Goal: Information Seeking & Learning: Check status

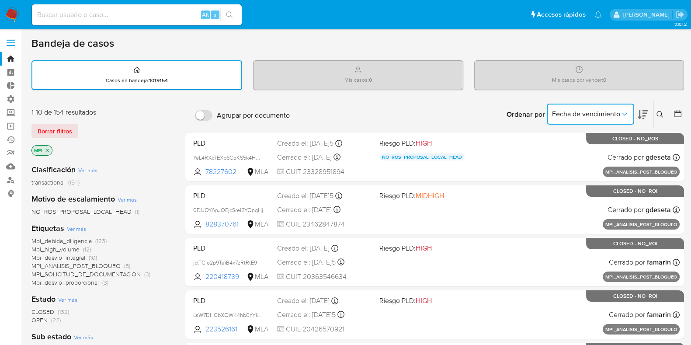
click at [619, 116] on span "Fecha de vencimiento" at bounding box center [586, 114] width 68 height 9
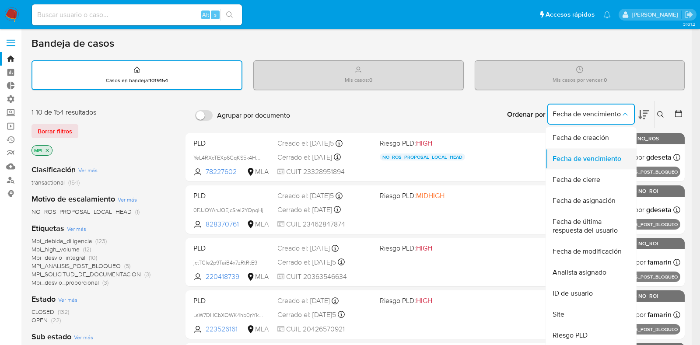
click at [599, 160] on span "Fecha de vencimiento" at bounding box center [586, 158] width 69 height 9
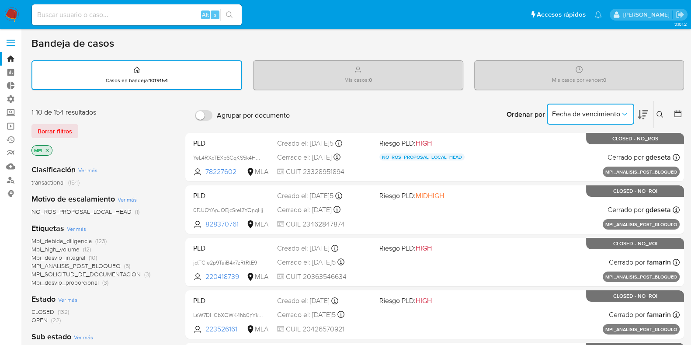
click at [646, 114] on icon at bounding box center [643, 114] width 10 height 10
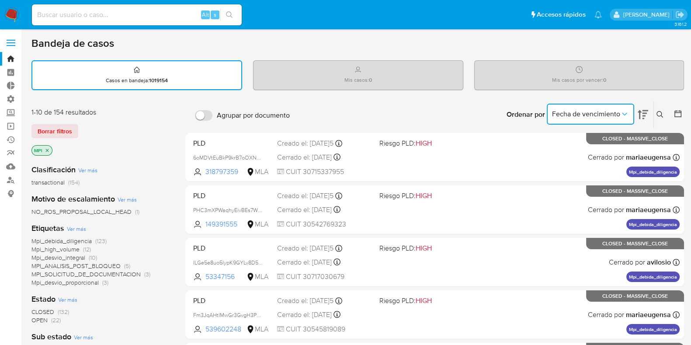
click at [646, 114] on icon at bounding box center [643, 114] width 10 height 10
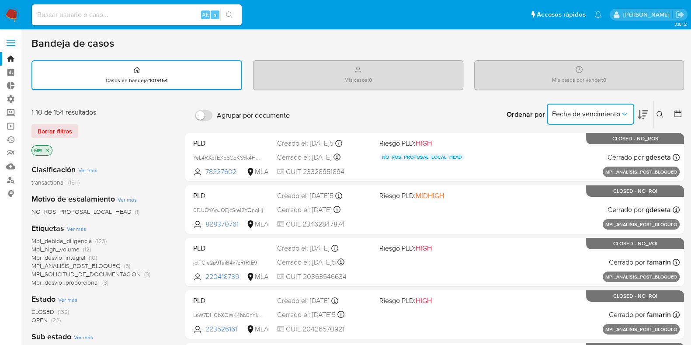
click at [646, 114] on icon at bounding box center [643, 114] width 10 height 10
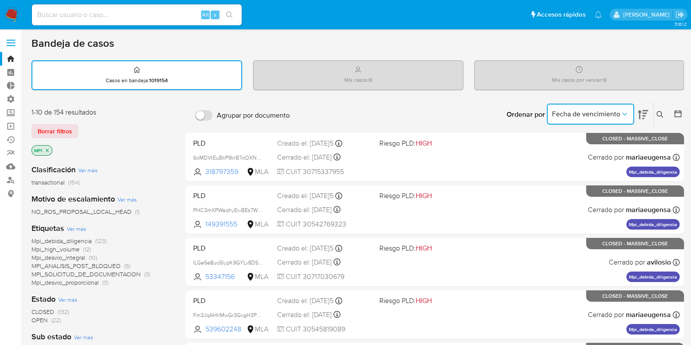
click at [624, 116] on icon "Ordenar por" at bounding box center [625, 114] width 9 height 9
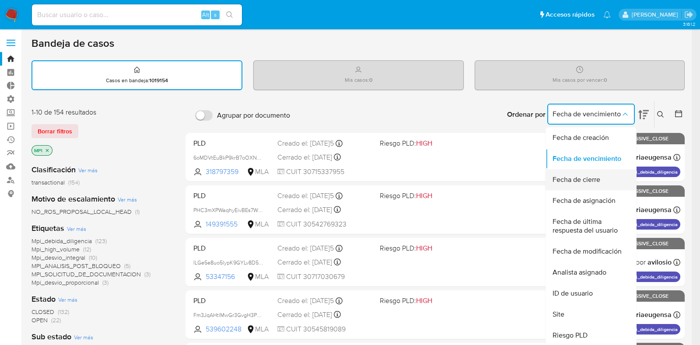
click at [596, 178] on span "Fecha de cierre" at bounding box center [576, 179] width 48 height 9
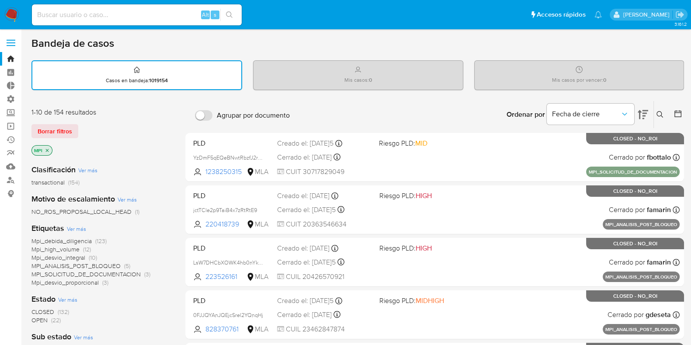
click at [646, 112] on icon at bounding box center [643, 114] width 10 height 9
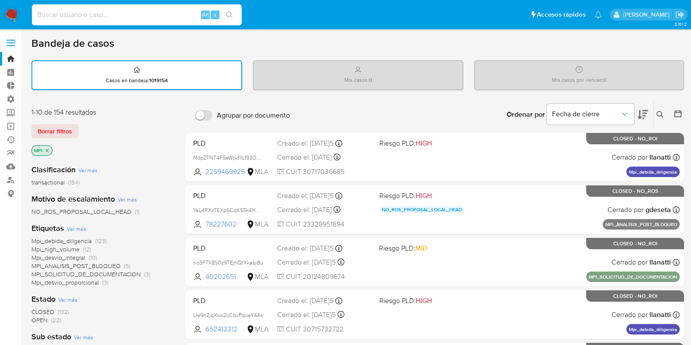
click at [100, 17] on input at bounding box center [137, 14] width 210 height 11
click at [122, 11] on input at bounding box center [137, 14] width 210 height 11
paste input "aOcS8u2wZLdRuZTbXVOUA8YK"
type input "aOcS8u2wZLdRuZTbXVOUA8YK"
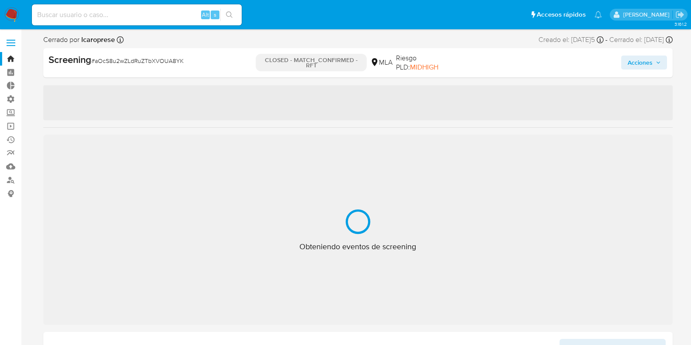
select select "10"
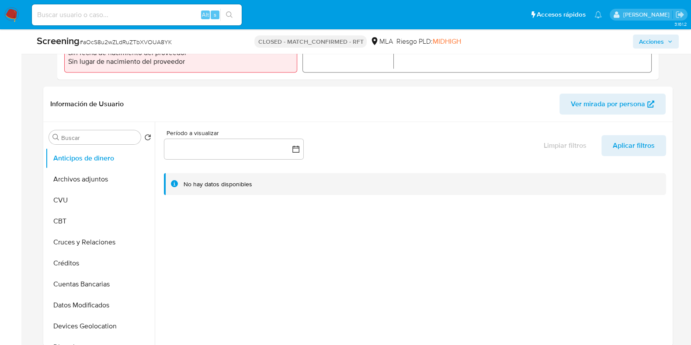
scroll to position [492, 0]
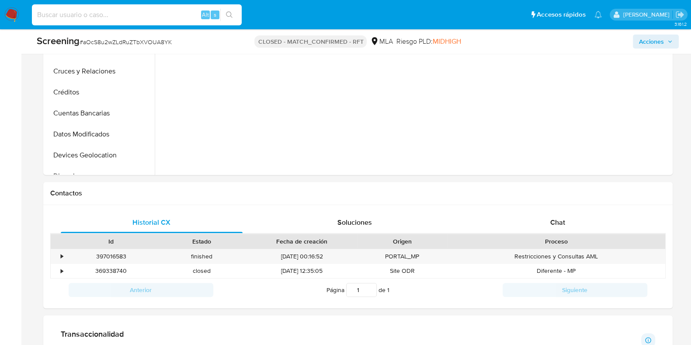
drag, startPoint x: 140, startPoint y: 19, endPoint x: 135, endPoint y: 17, distance: 5.1
click at [135, 17] on input at bounding box center [137, 14] width 210 height 11
paste input "7MuexFJ29CZe4j4I8vjMjnMH"
type input "7MuexFJ29CZe4j4I8vjMjnMH"
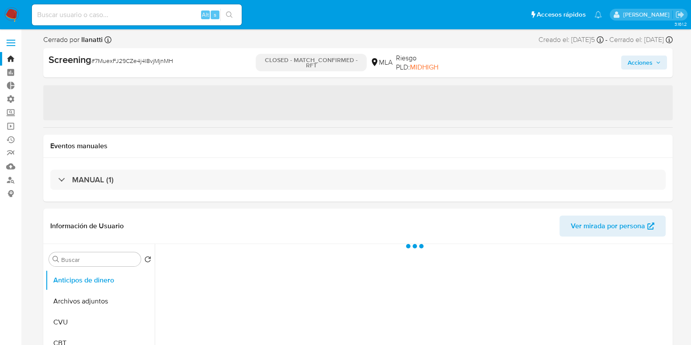
select select "10"
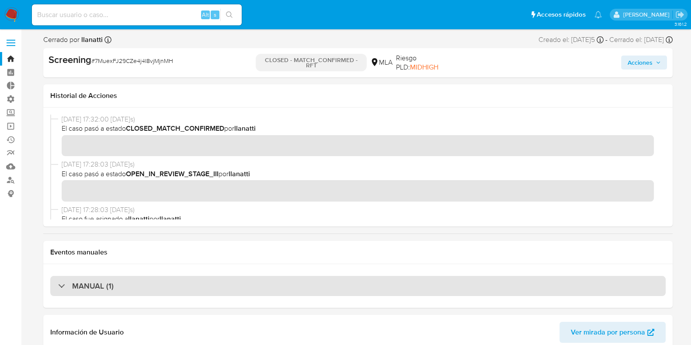
click at [63, 286] on div "MANUAL (1)" at bounding box center [86, 286] width 56 height 10
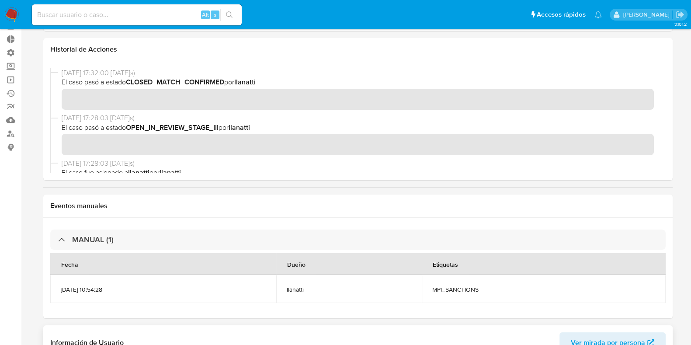
scroll to position [164, 0]
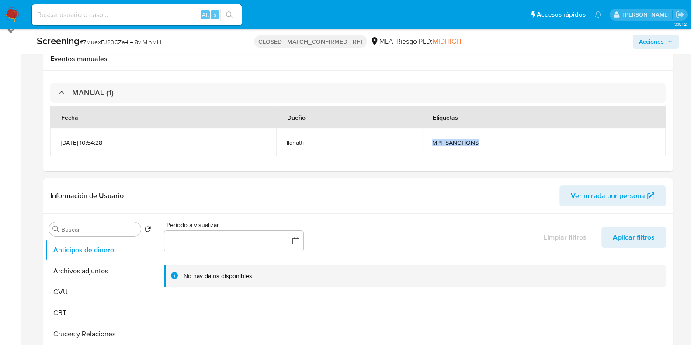
drag, startPoint x: 507, startPoint y: 145, endPoint x: 432, endPoint y: 167, distance: 78.5
click at [447, 143] on td "MPI_SANCTIONS" at bounding box center [544, 142] width 244 height 28
drag, startPoint x: 345, startPoint y: 141, endPoint x: 317, endPoint y: 140, distance: 28.0
click at [317, 140] on td "llanatti" at bounding box center [349, 142] width 146 height 28
click at [336, 202] on header "Información de Usuario Ver mirada por persona" at bounding box center [358, 195] width 616 height 21
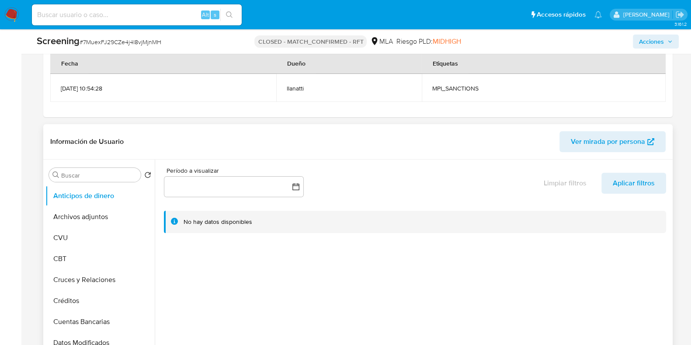
scroll to position [492, 0]
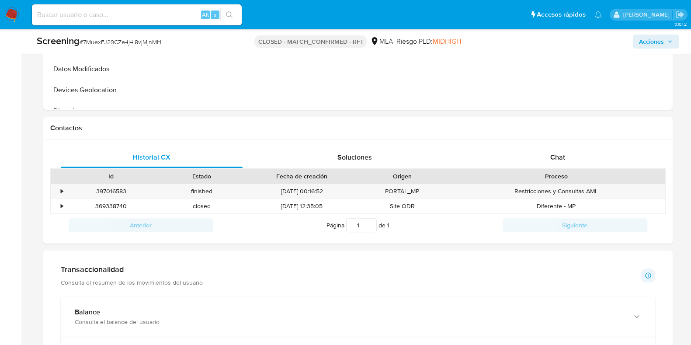
click at [6, 11] on img at bounding box center [11, 14] width 15 height 15
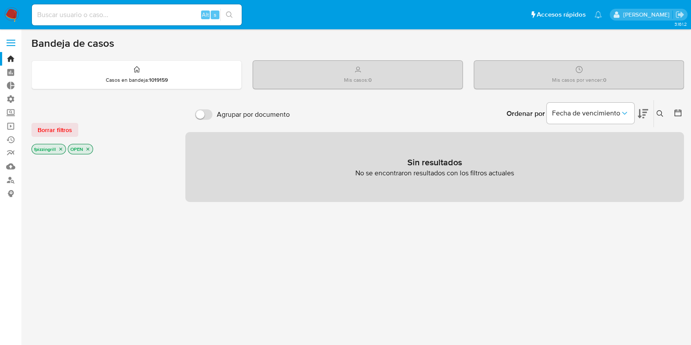
click at [89, 147] on icon "close-filter" at bounding box center [87, 149] width 5 height 5
click at [58, 150] on icon "close-filter" at bounding box center [60, 149] width 5 height 5
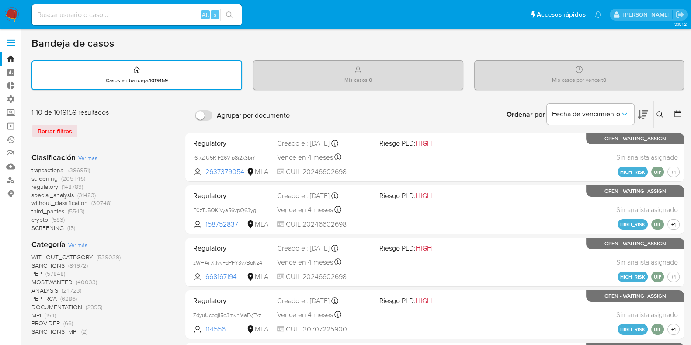
click at [38, 313] on span "MPI" at bounding box center [36, 315] width 10 height 9
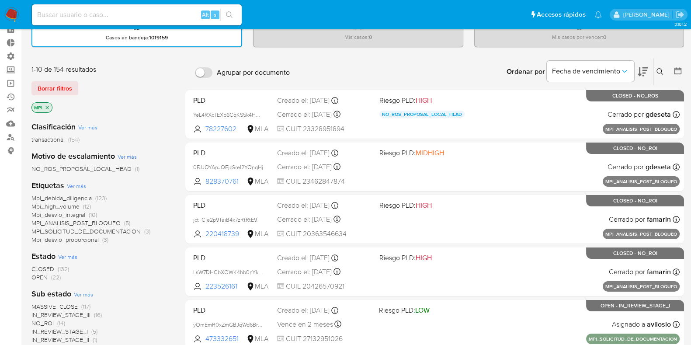
scroll to position [109, 0]
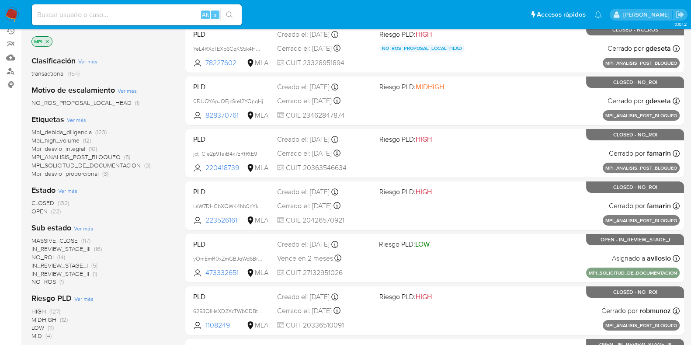
click at [44, 200] on span "CLOSED" at bounding box center [42, 203] width 23 height 9
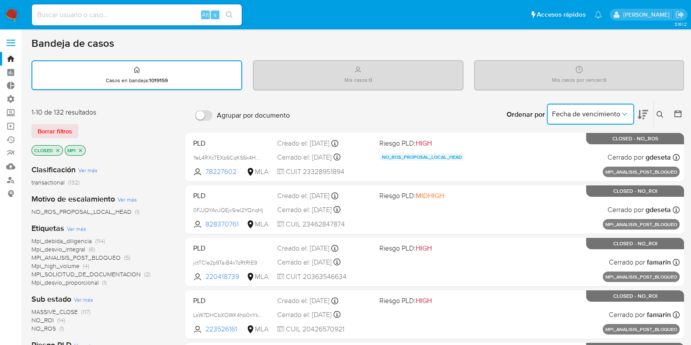
click at [616, 108] on button "Fecha de vencimiento" at bounding box center [590, 114] width 87 height 21
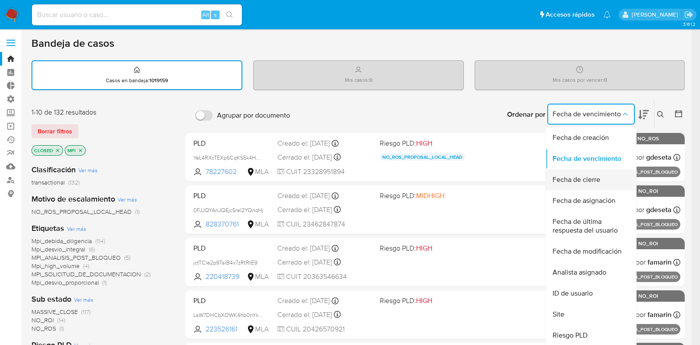
click at [584, 184] on div "Fecha de cierre" at bounding box center [588, 179] width 72 height 21
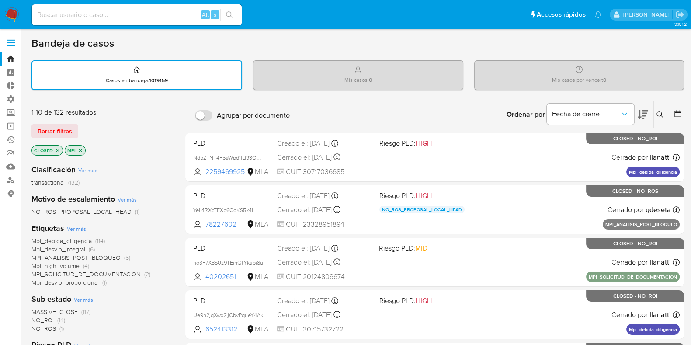
click at [677, 113] on icon at bounding box center [678, 113] width 9 height 9
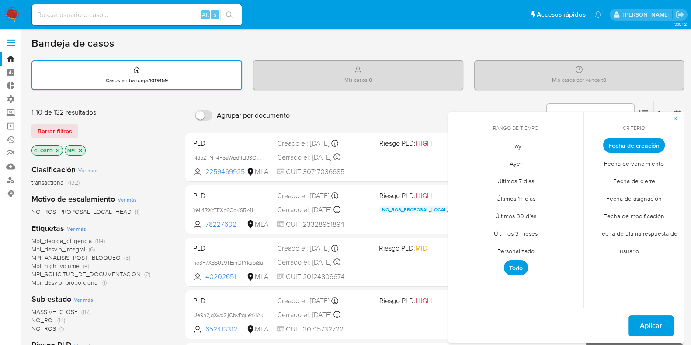
click at [520, 248] on span "Personalizado" at bounding box center [517, 251] width 56 height 18
click at [464, 164] on icon "Mes anterior" at bounding box center [462, 161] width 10 height 10
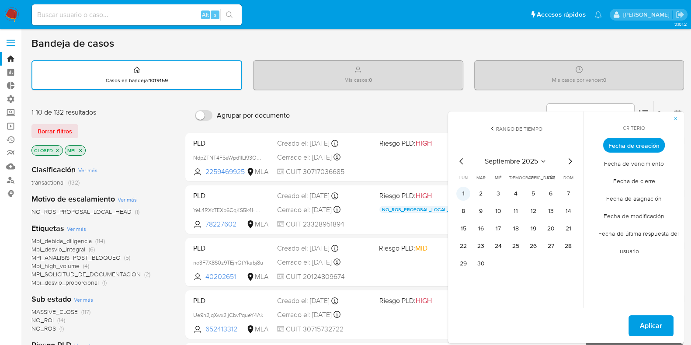
click at [466, 195] on button "1" at bounding box center [464, 194] width 14 height 14
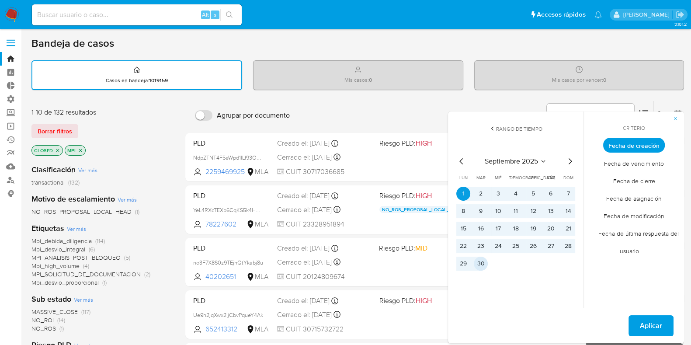
click at [483, 260] on button "30" at bounding box center [481, 264] width 14 height 14
click at [641, 329] on span "Aplicar" at bounding box center [651, 325] width 22 height 19
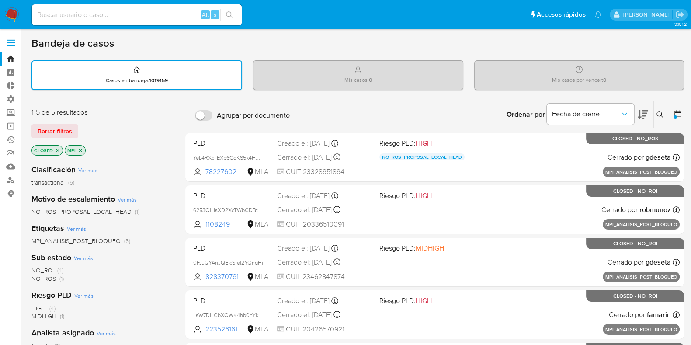
click at [676, 112] on icon at bounding box center [678, 113] width 7 height 7
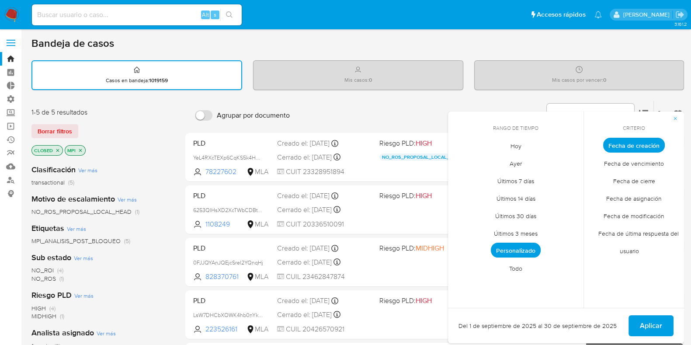
click at [517, 264] on span "Todo" at bounding box center [515, 268] width 31 height 18
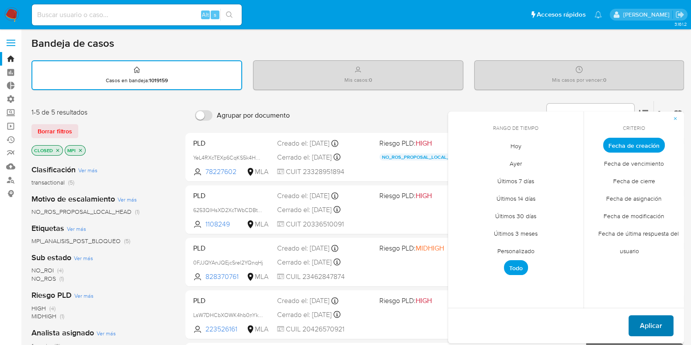
click at [643, 316] on span "Aplicar" at bounding box center [651, 325] width 22 height 19
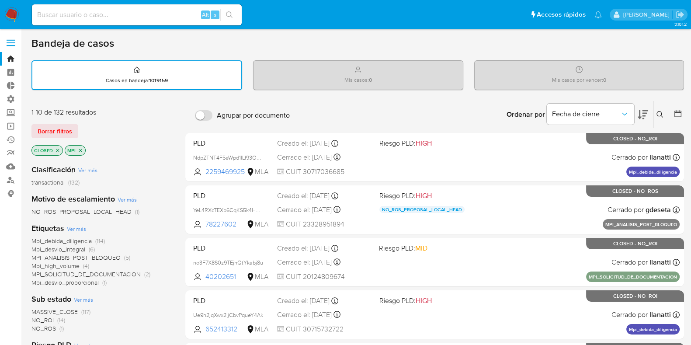
click at [684, 116] on button at bounding box center [679, 114] width 10 height 10
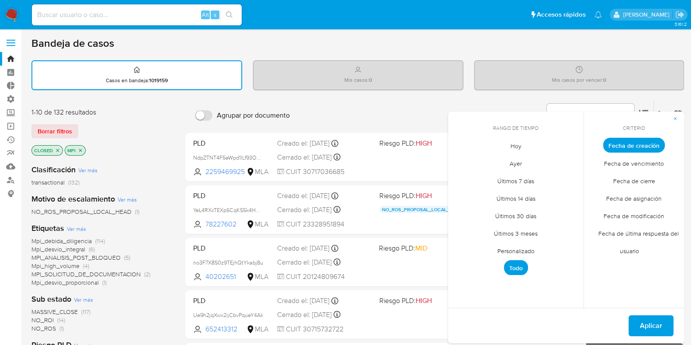
click at [646, 175] on span "Fecha de cierre" at bounding box center [634, 181] width 60 height 18
click at [517, 254] on span "Personalizado" at bounding box center [517, 251] width 56 height 18
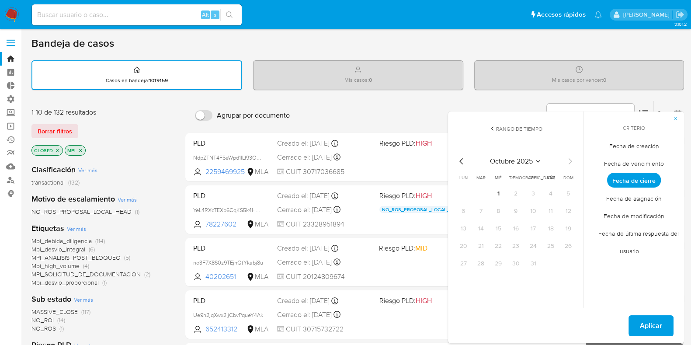
click at [461, 162] on icon "Mes anterior" at bounding box center [462, 161] width 10 height 10
click at [464, 189] on button "1" at bounding box center [464, 194] width 14 height 14
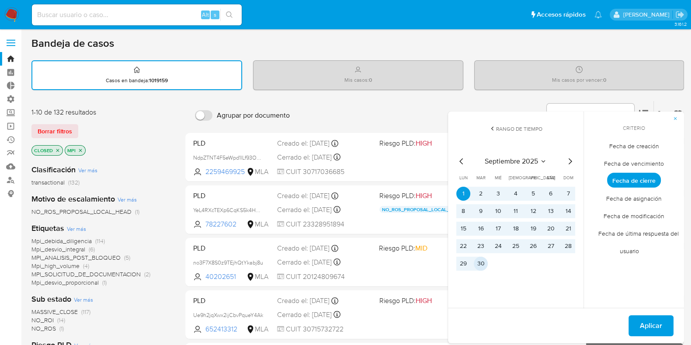
click at [483, 267] on button "30" at bounding box center [481, 264] width 14 height 14
click at [639, 326] on button "Aplicar" at bounding box center [651, 325] width 45 height 21
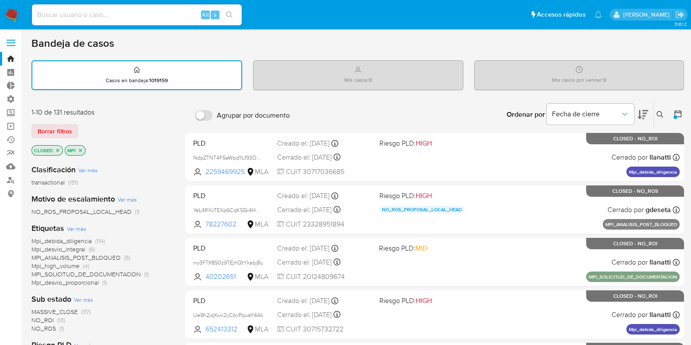
click at [680, 112] on icon at bounding box center [678, 113] width 9 height 9
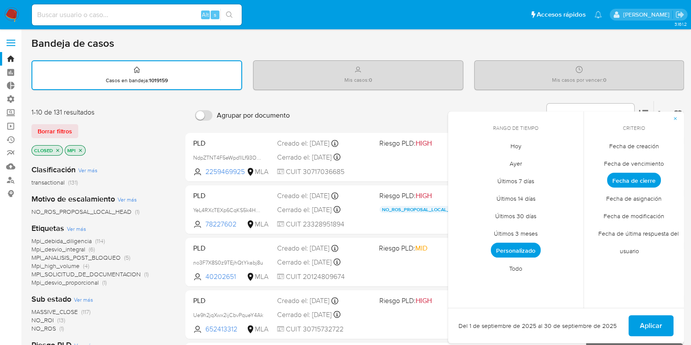
click at [632, 145] on span "Fecha de creación" at bounding box center [634, 146] width 68 height 18
click at [646, 162] on span "Fecha de vencimiento" at bounding box center [634, 163] width 78 height 18
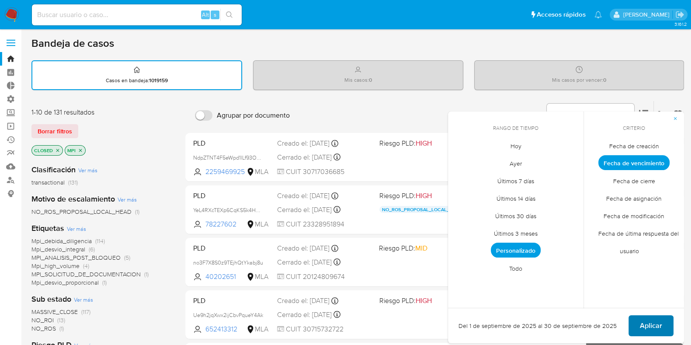
click at [655, 319] on span "Aplicar" at bounding box center [651, 325] width 22 height 19
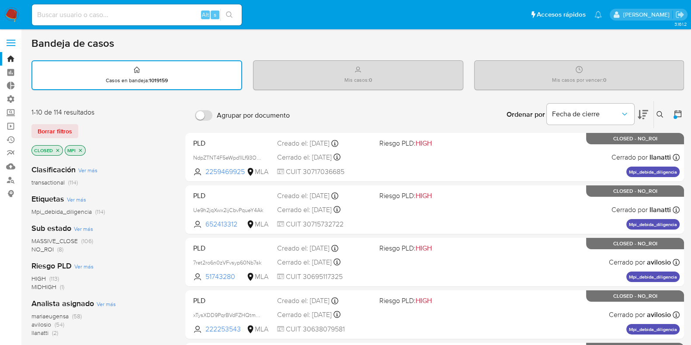
click at [680, 110] on icon at bounding box center [678, 113] width 7 height 7
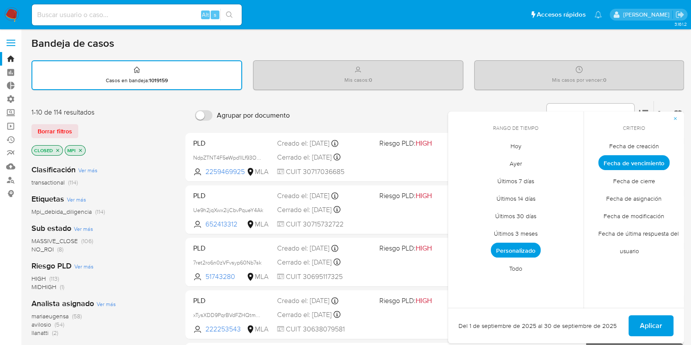
click at [634, 143] on span "Fecha de creación" at bounding box center [634, 146] width 68 height 18
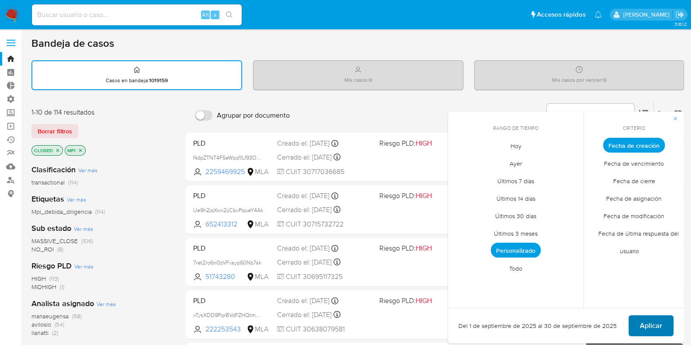
click at [660, 323] on span "Aplicar" at bounding box center [651, 325] width 22 height 19
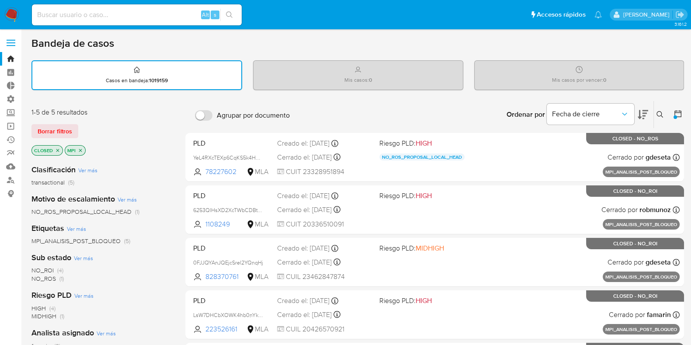
click at [681, 112] on icon at bounding box center [678, 113] width 7 height 7
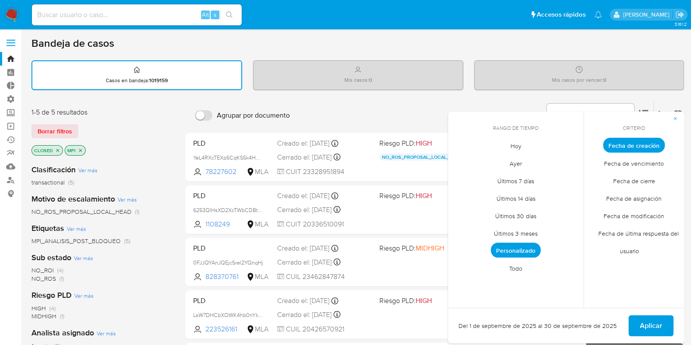
click at [618, 180] on span "Fecha de cierre" at bounding box center [634, 181] width 60 height 18
click at [638, 145] on span "Fecha de creación" at bounding box center [634, 146] width 68 height 18
click at [647, 322] on span "Aplicar" at bounding box center [651, 325] width 22 height 19
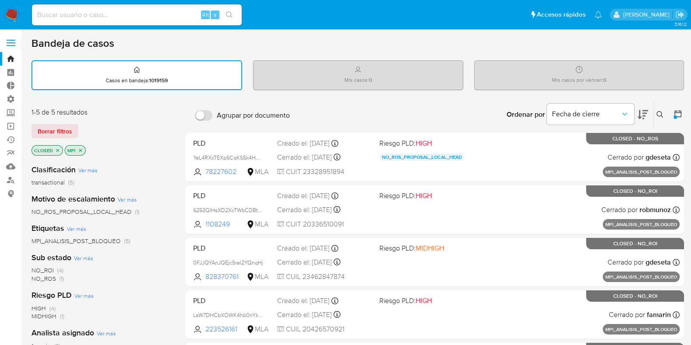
click at [678, 116] on icon at bounding box center [678, 113] width 7 height 7
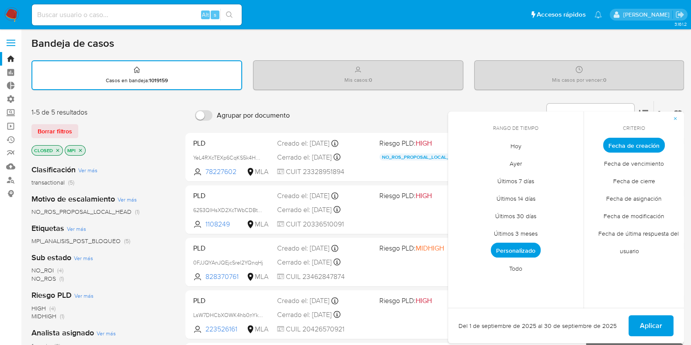
click at [641, 178] on span "Fecha de cierre" at bounding box center [634, 181] width 60 height 18
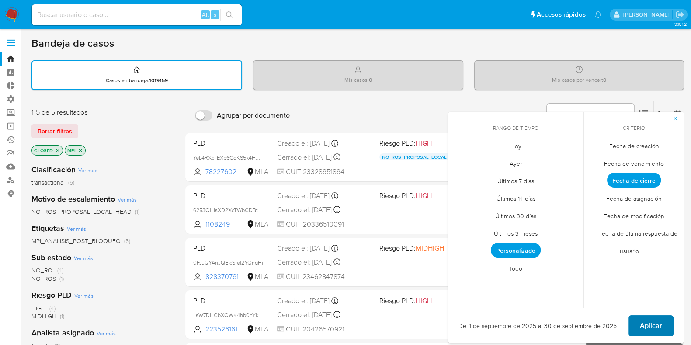
click at [659, 328] on span "Aplicar" at bounding box center [651, 325] width 22 height 19
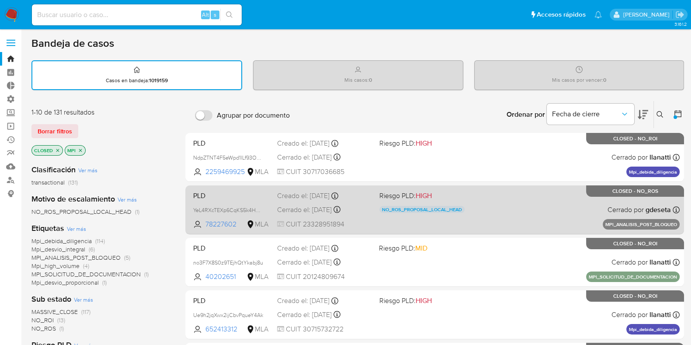
scroll to position [54, 0]
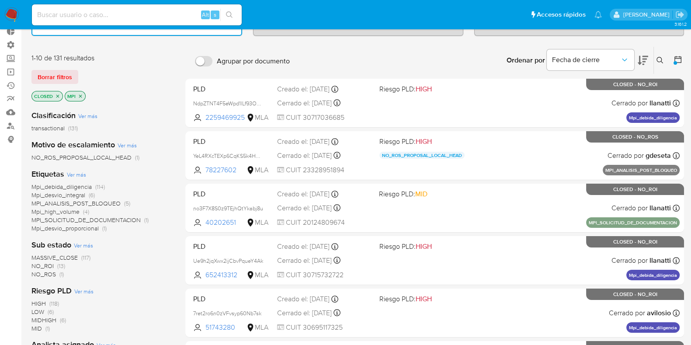
drag, startPoint x: 53, startPoint y: 56, endPoint x: 101, endPoint y: 56, distance: 47.2
click at [101, 56] on div "1-10 de 131 resultados" at bounding box center [101, 58] width 140 height 10
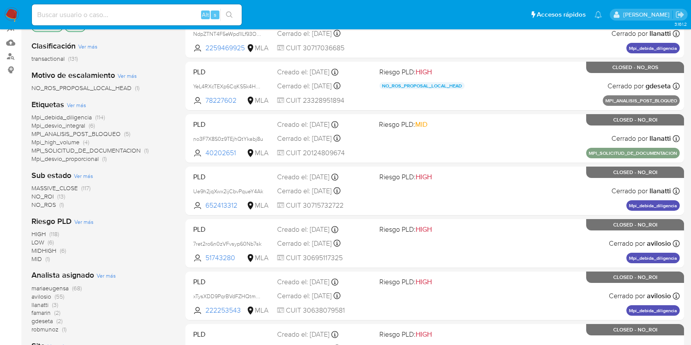
scroll to position [164, 0]
